Goal: Task Accomplishment & Management: Manage account settings

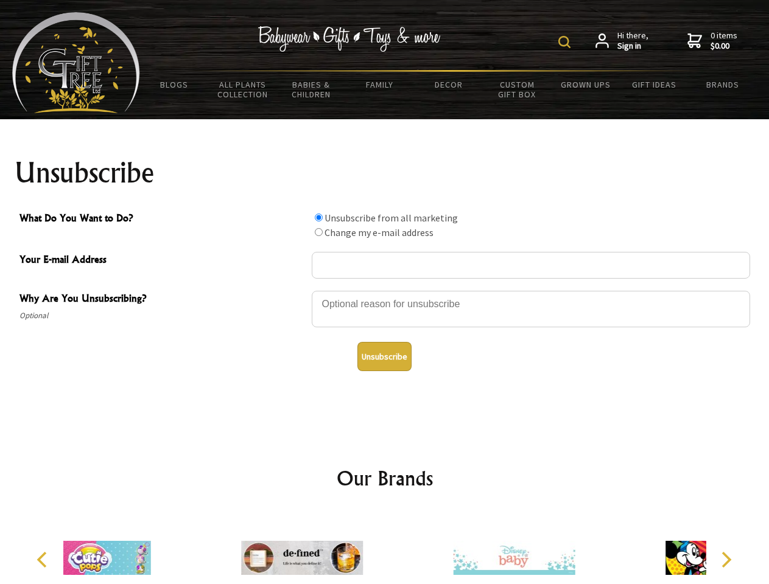
click at [566, 42] on img at bounding box center [564, 42] width 12 height 12
click at [385, 290] on div at bounding box center [531, 311] width 438 height 43
click at [318, 217] on input "What Do You Want to Do?" at bounding box center [319, 218] width 8 height 8
click at [318, 232] on input "What Do You Want to Do?" at bounding box center [319, 232] width 8 height 8
click at [384, 357] on button "Unsubscribe" at bounding box center [384, 356] width 54 height 29
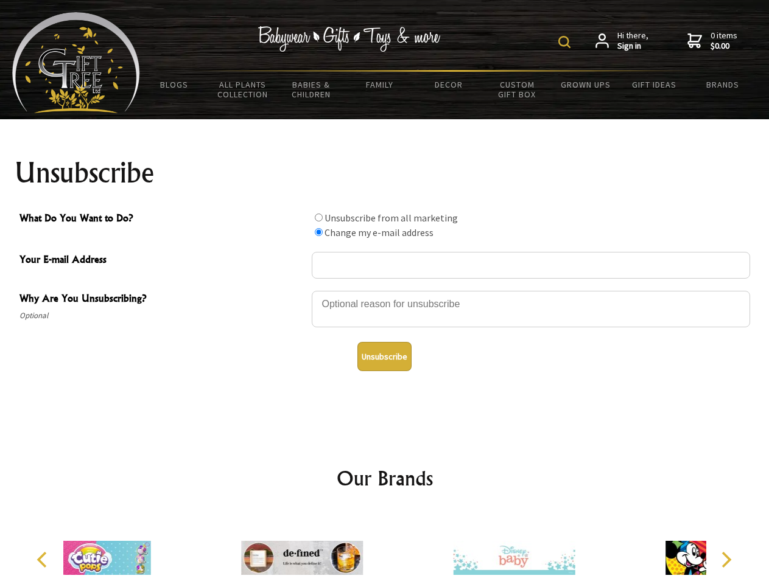
click at [385, 548] on div at bounding box center [302, 559] width 212 height 95
click at [44, 560] on icon "Previous" at bounding box center [43, 560] width 16 height 16
radio input "true"
click at [725, 560] on icon "Next" at bounding box center [725, 560] width 16 height 16
